Goal: Task Accomplishment & Management: Complete application form

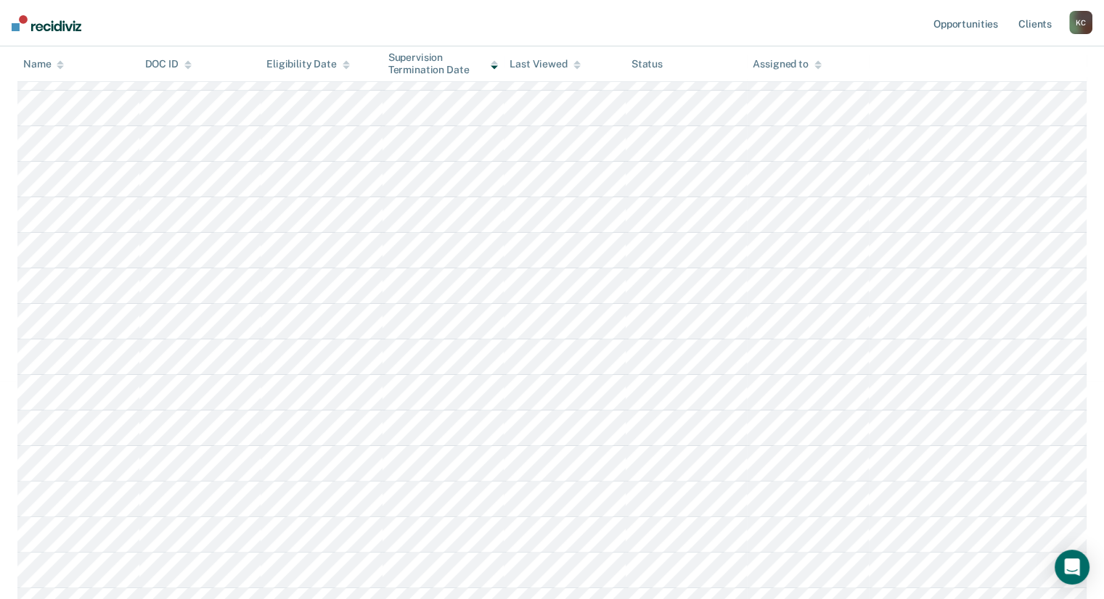
scroll to position [768, 0]
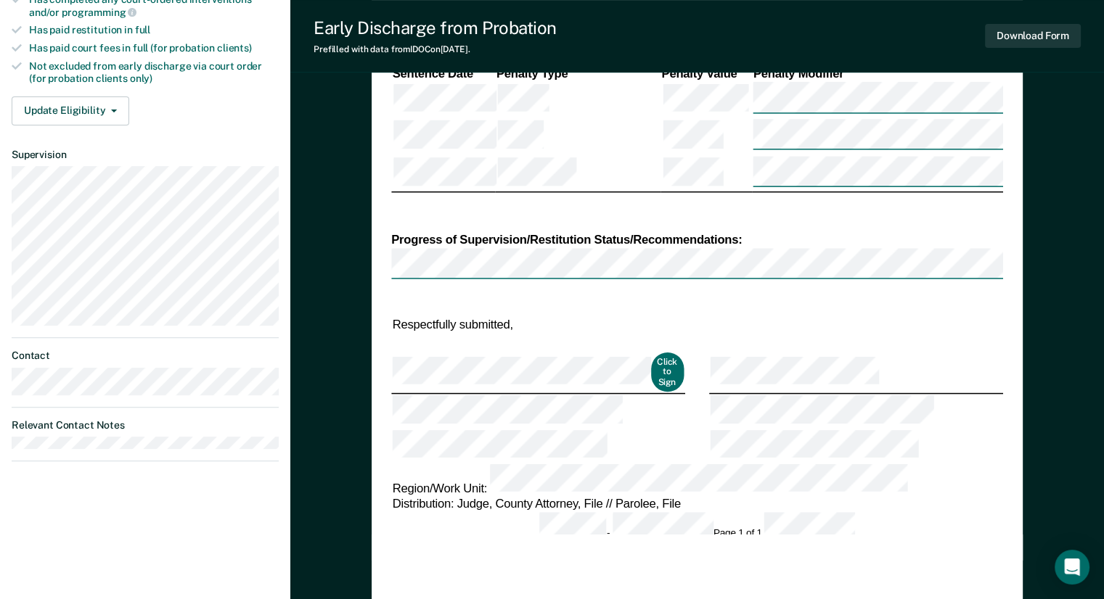
scroll to position [507, 0]
click at [81, 96] on button "Update Eligibility" at bounding box center [71, 110] width 118 height 29
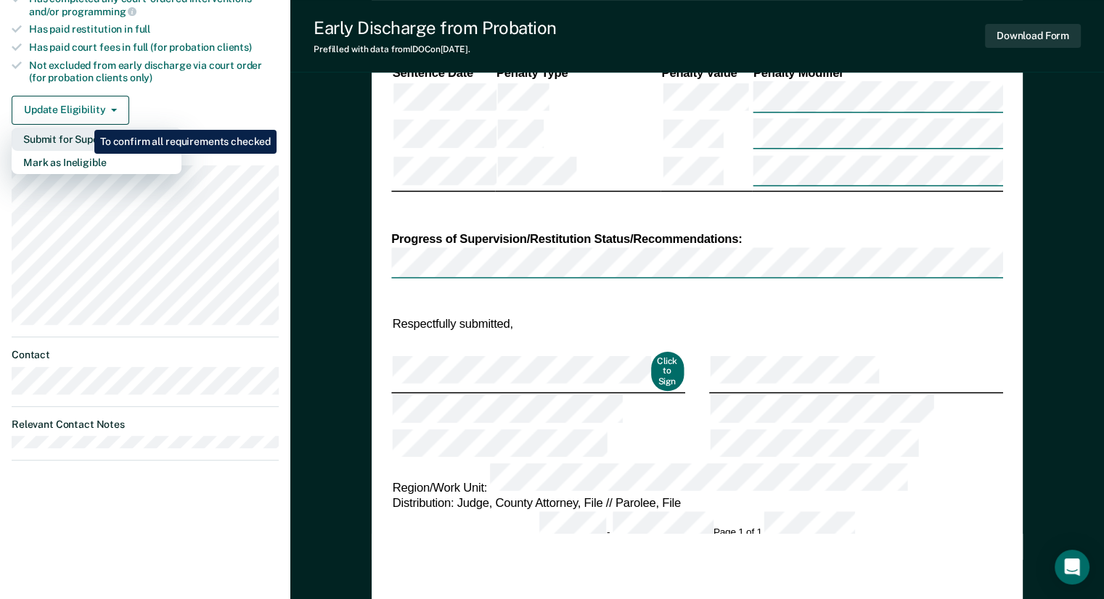
click at [83, 128] on button "Submit for Supervisor Approval" at bounding box center [97, 139] width 170 height 23
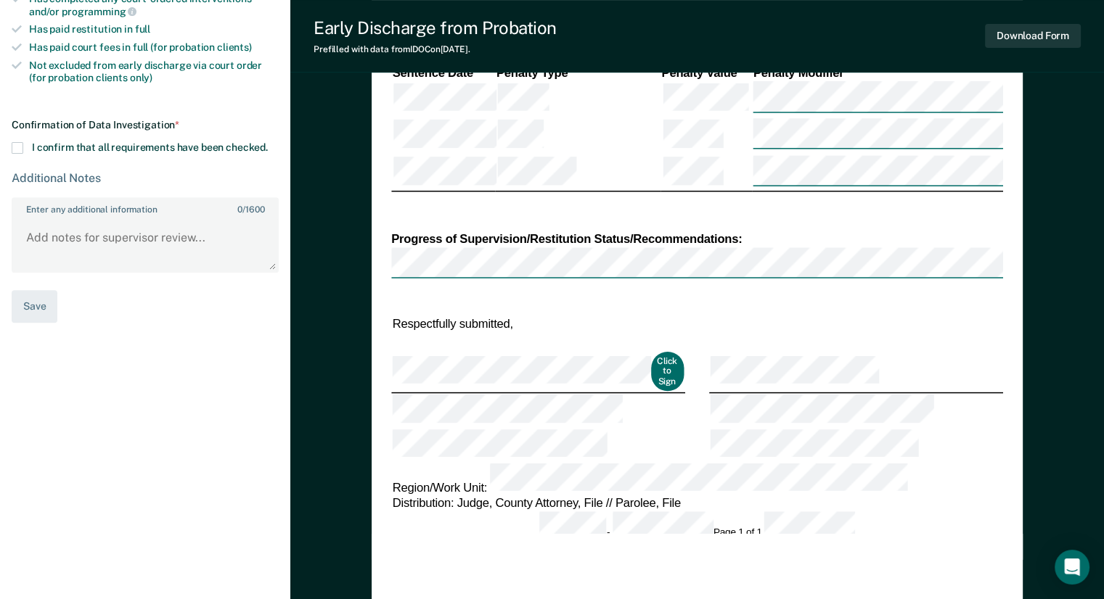
click at [17, 142] on span at bounding box center [18, 148] width 12 height 12
click at [268, 142] on input "I confirm that all requirements have been checked." at bounding box center [268, 142] width 0 height 0
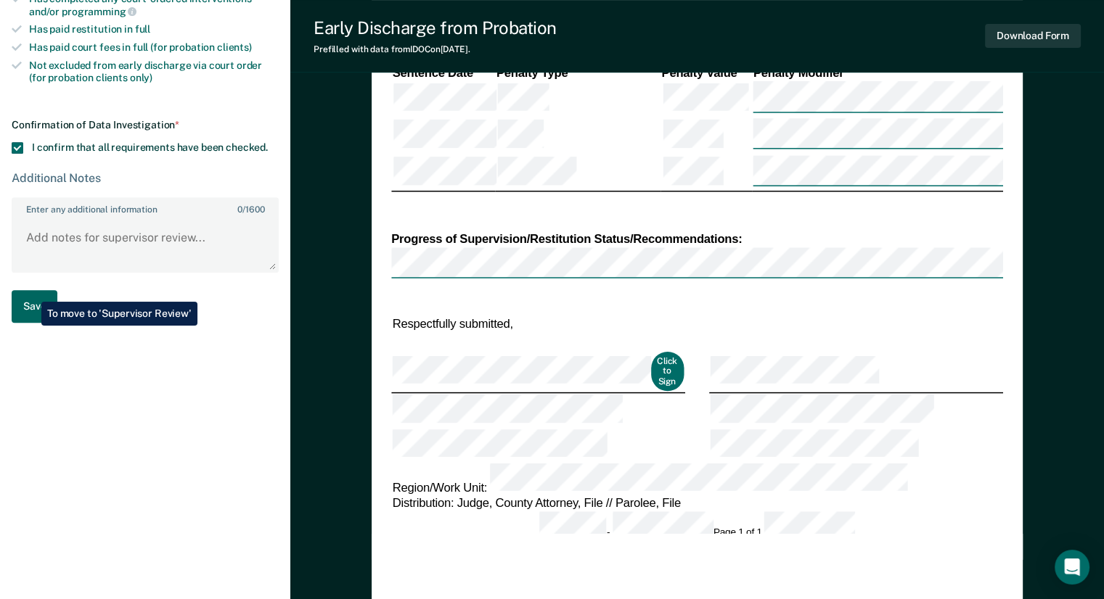
click at [30, 291] on button "Save" at bounding box center [35, 306] width 46 height 33
type textarea "x"
